Goal: Transaction & Acquisition: Purchase product/service

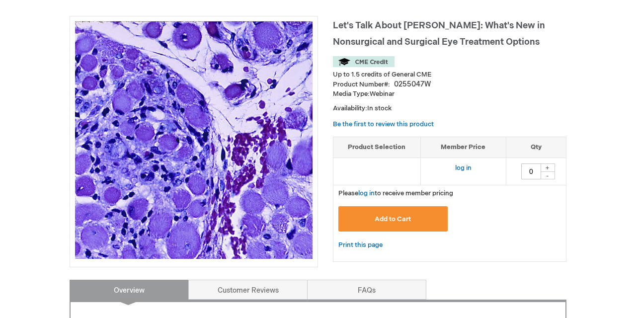
scroll to position [131, 0]
click at [546, 164] on div "+" at bounding box center [547, 168] width 15 height 8
type input "1"
click at [381, 227] on button "Add to Cart" at bounding box center [393, 218] width 109 height 25
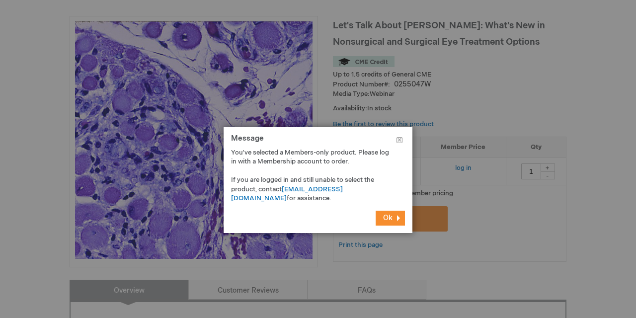
click at [389, 215] on span "Ok" at bounding box center [387, 218] width 9 height 8
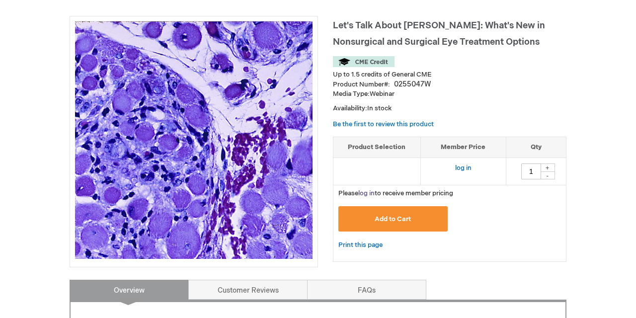
click at [372, 189] on link "log in" at bounding box center [366, 193] width 16 height 8
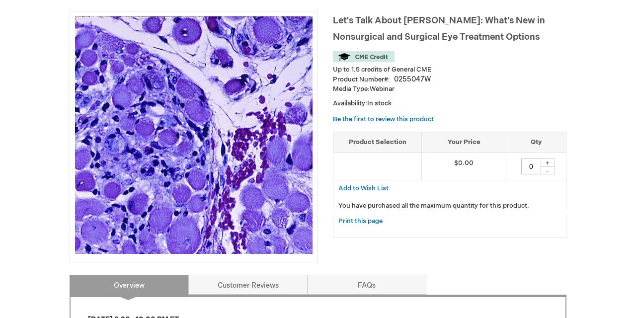
scroll to position [140, 0]
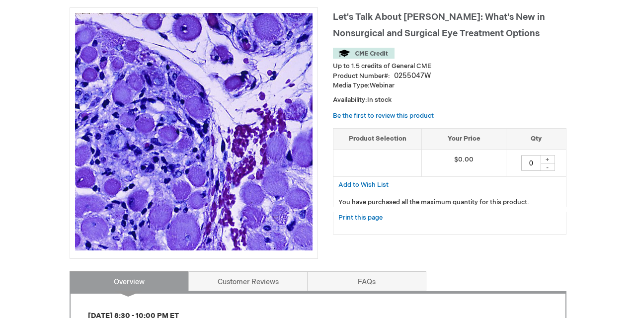
click at [547, 158] on div "+" at bounding box center [547, 159] width 15 height 8
click at [549, 159] on div "+" at bounding box center [547, 159] width 15 height 8
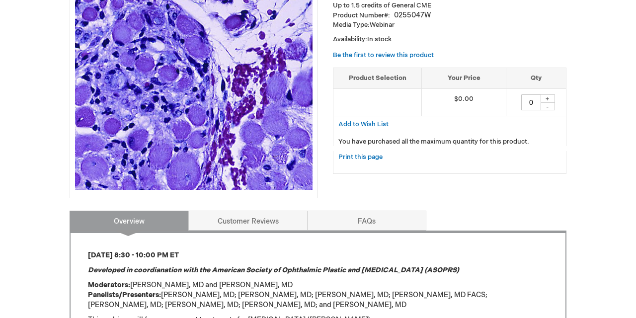
scroll to position [200, 0]
drag, startPoint x: 536, startPoint y: 101, endPoint x: 483, endPoint y: 99, distance: 53.2
click at [521, 99] on input "0" at bounding box center [531, 103] width 20 height 16
type input "1"
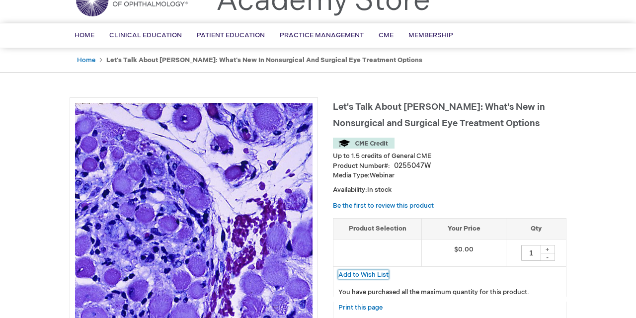
scroll to position [0, 0]
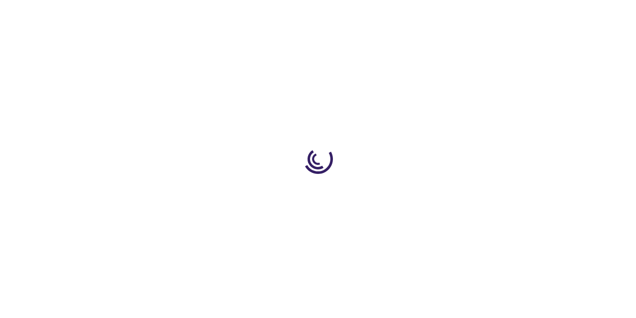
type input "0"
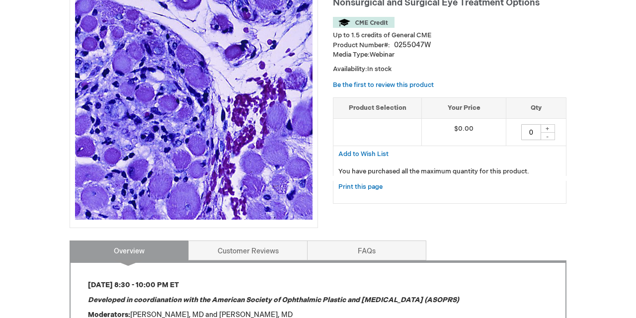
scroll to position [174, 0]
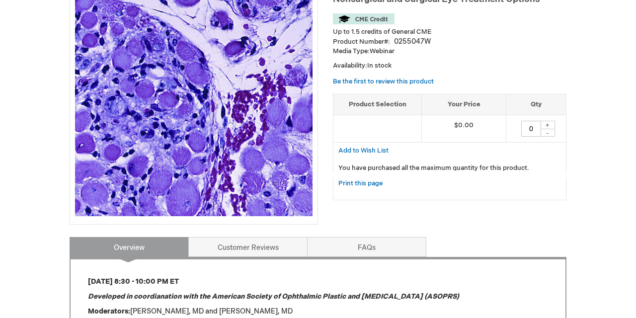
click at [547, 125] on div "+" at bounding box center [547, 125] width 15 height 8
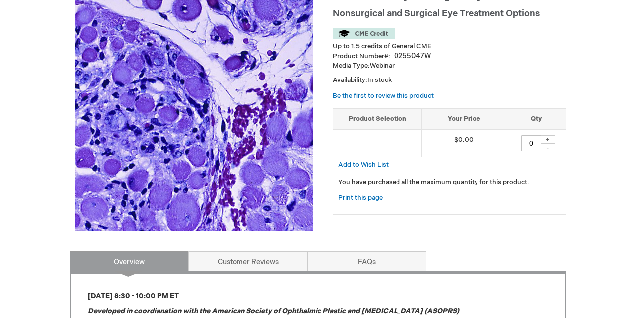
scroll to position [160, 0]
click at [547, 143] on div "+" at bounding box center [547, 139] width 15 height 8
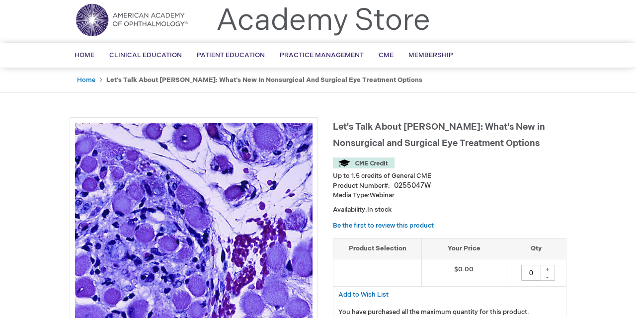
scroll to position [0, 0]
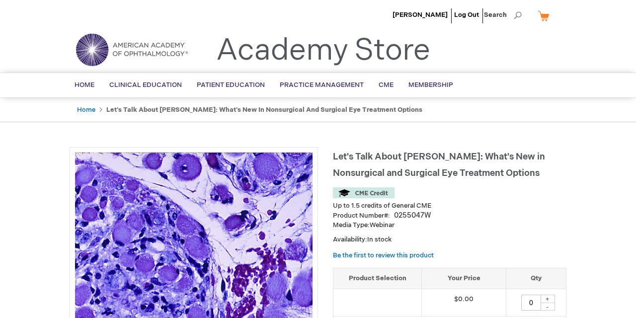
click at [541, 13] on link "My Cart" at bounding box center [548, 15] width 24 height 17
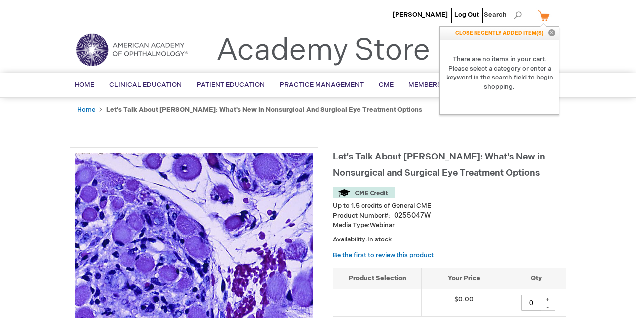
click at [541, 13] on link "My Cart" at bounding box center [548, 15] width 24 height 17
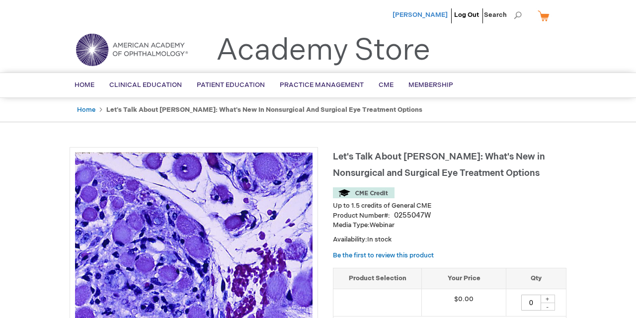
click at [436, 16] on span "[PERSON_NAME]" at bounding box center [420, 15] width 55 height 8
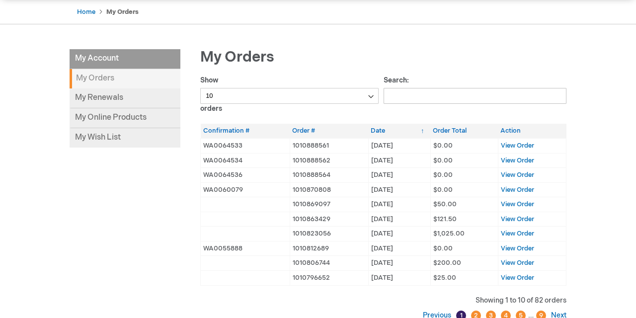
scroll to position [87, 0]
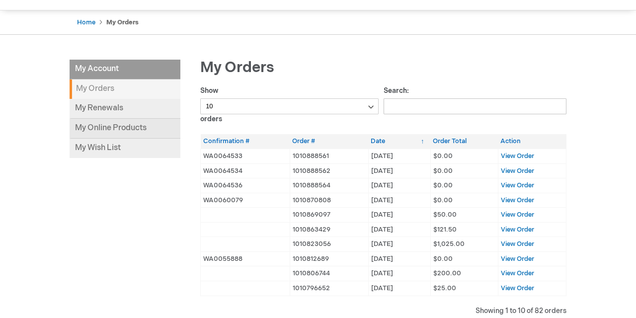
click at [138, 126] on link "My Online Products" at bounding box center [125, 129] width 111 height 20
